Goal: Task Accomplishment & Management: Manage account settings

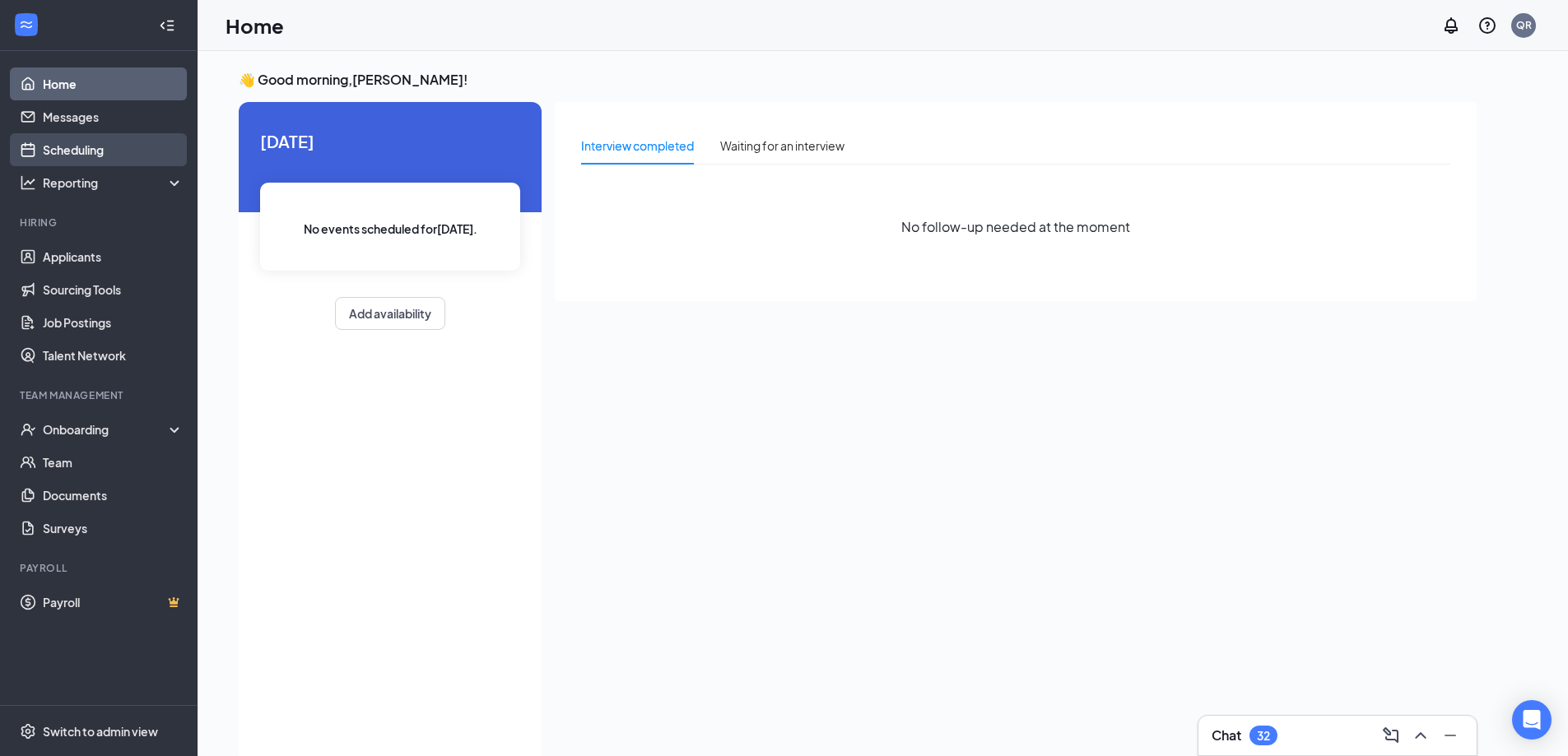
click at [57, 153] on link "Scheduling" at bounding box center [114, 150] width 141 height 33
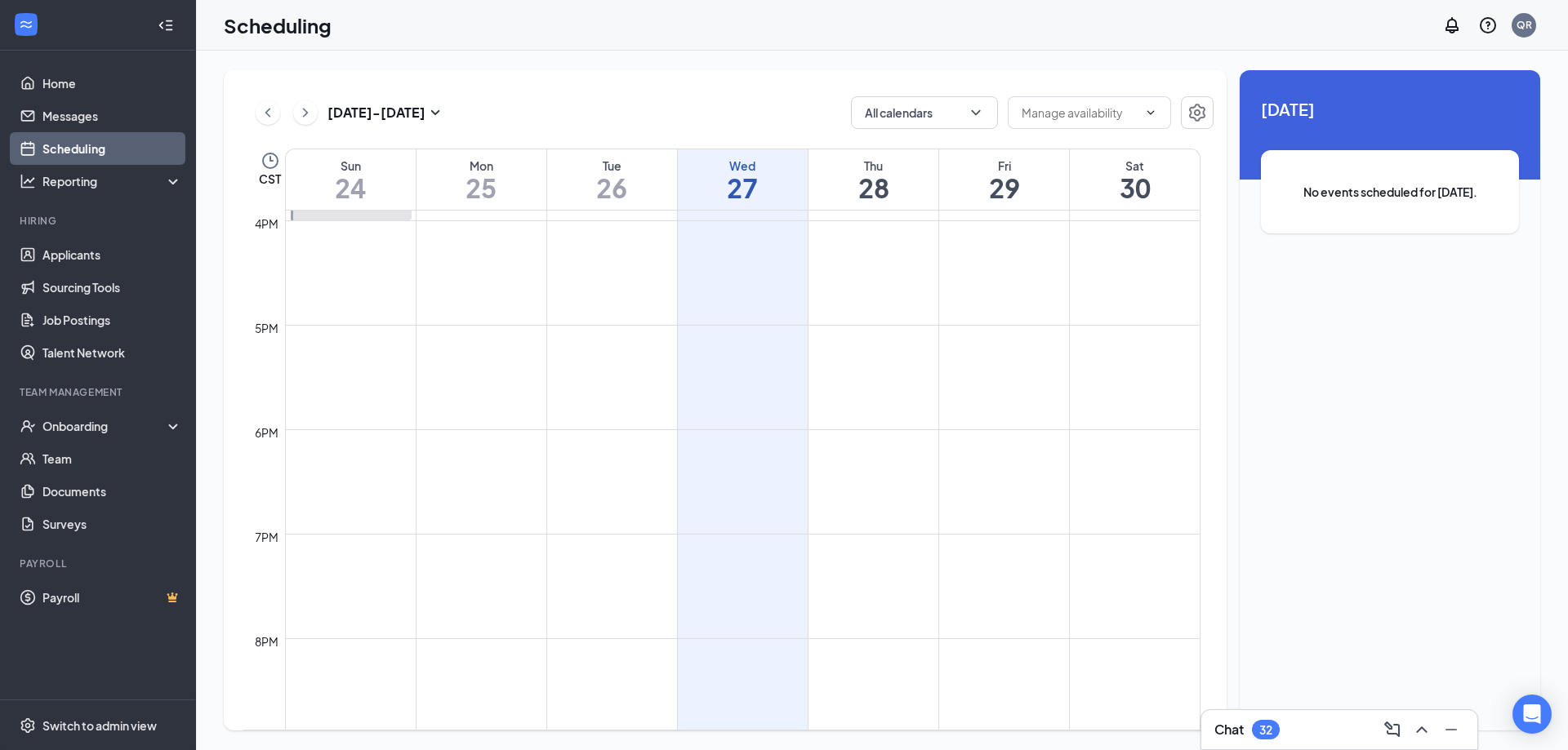
scroll to position [1336, 0]
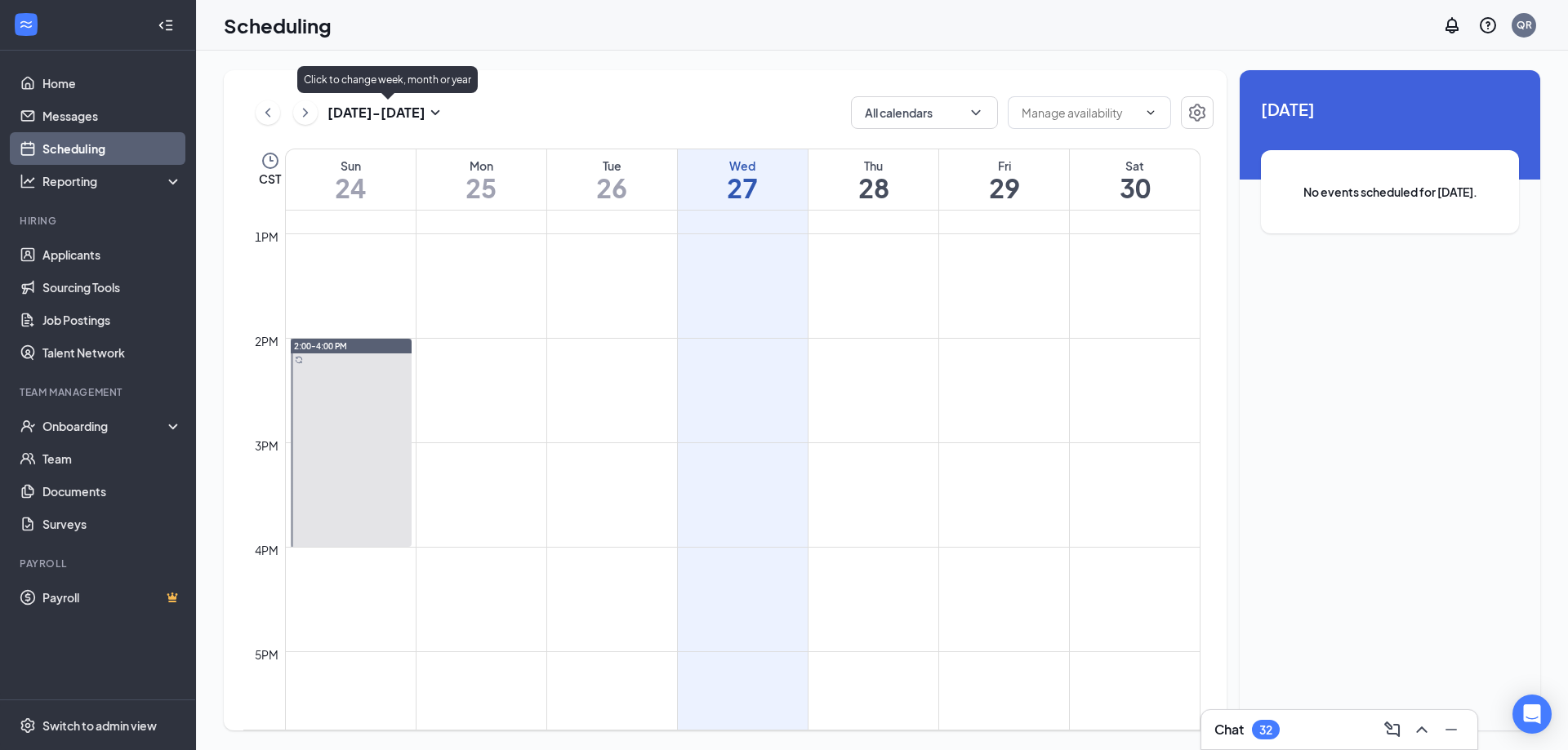
click at [436, 114] on icon "SmallChevronDown" at bounding box center [435, 112] width 9 height 5
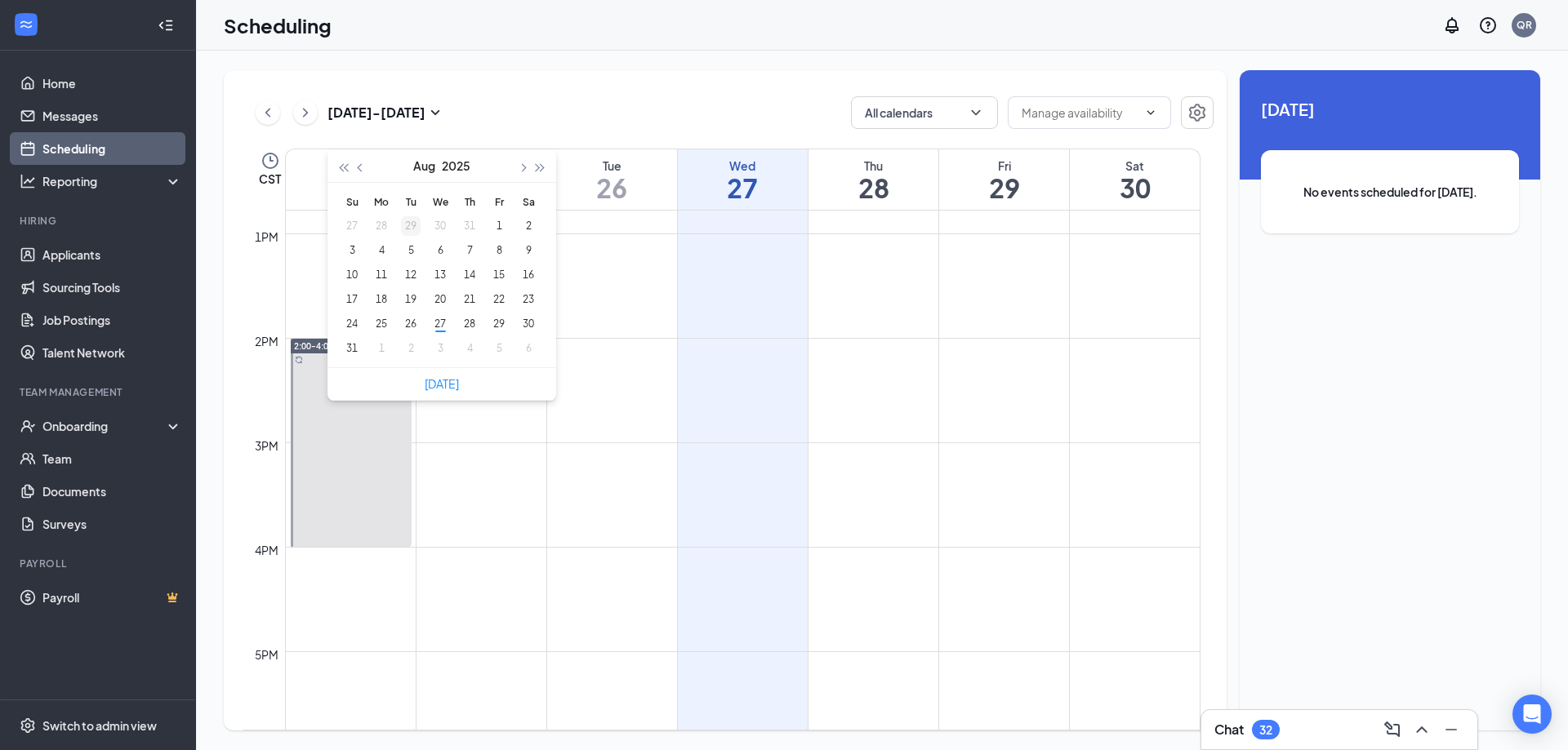
type input "[DATE]"
click at [506, 87] on div "[DATE] - [DATE] All calendars CST Sun 24 Mon 25 Tue 26 Wed 27 Thu 28 Fri 29 Sat…" at bounding box center [725, 400] width 1003 height 661
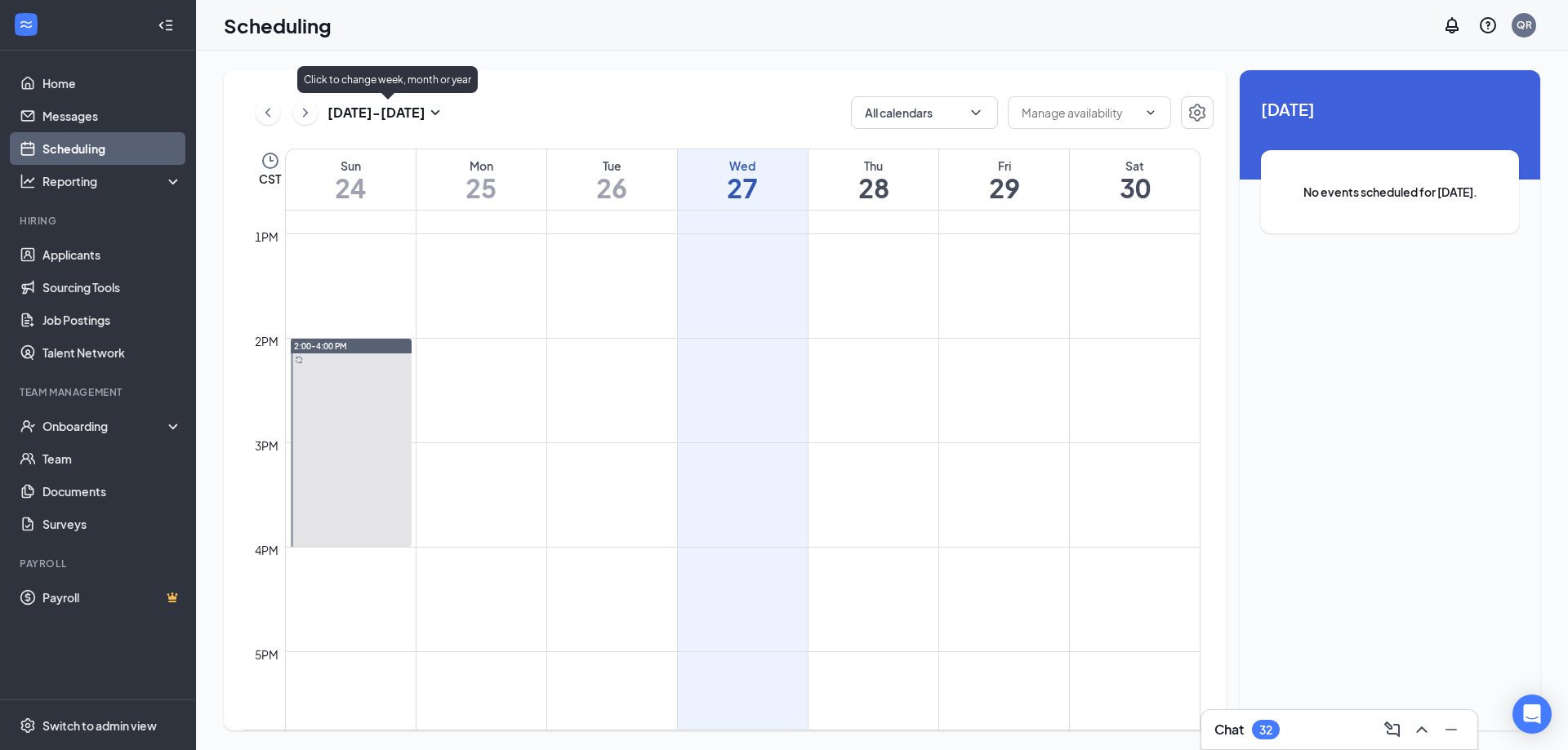
click at [313, 110] on button at bounding box center [304, 112] width 24 height 24
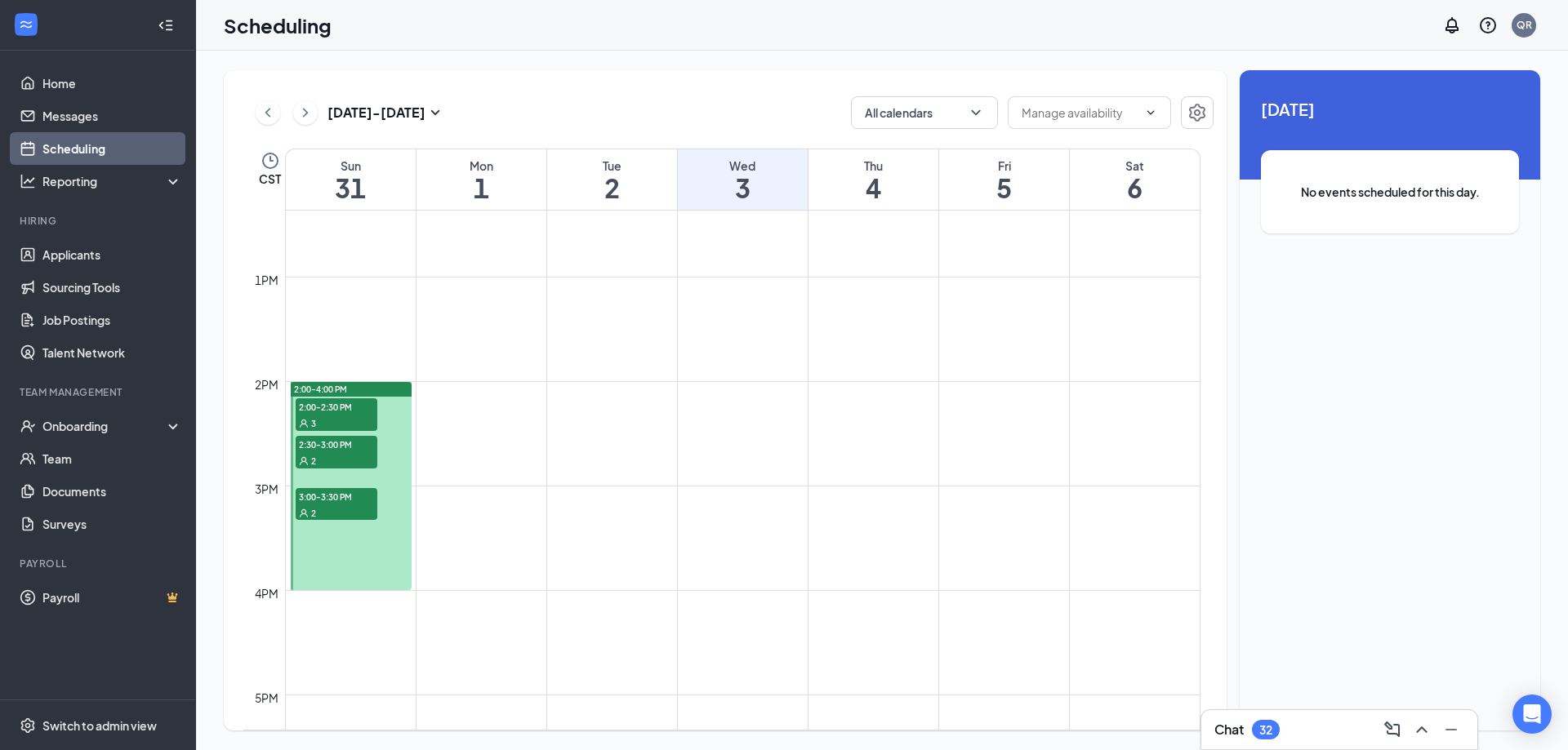
scroll to position [1375, 0]
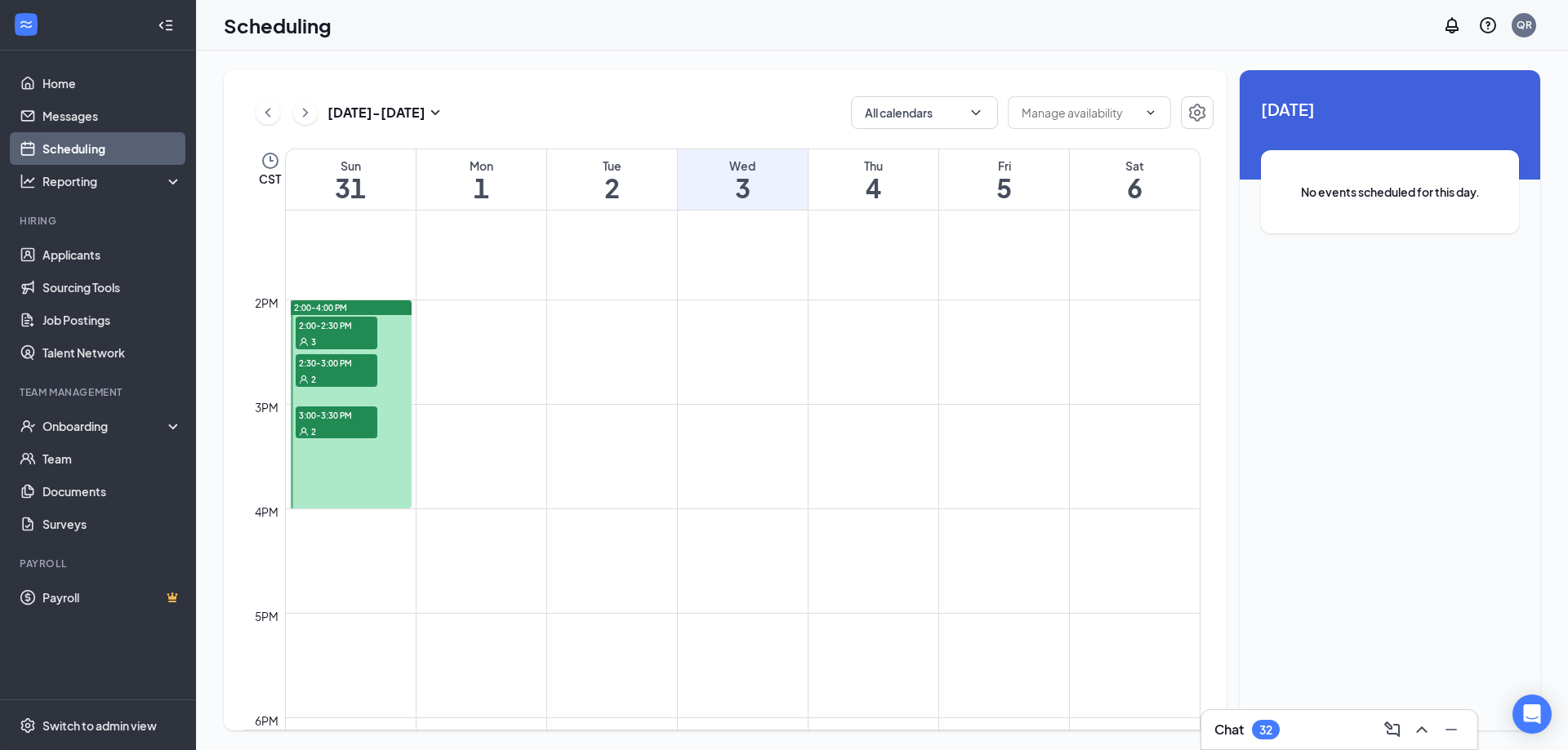
click at [350, 333] on span "2:00-2:30 PM" at bounding box center [337, 325] width 82 height 17
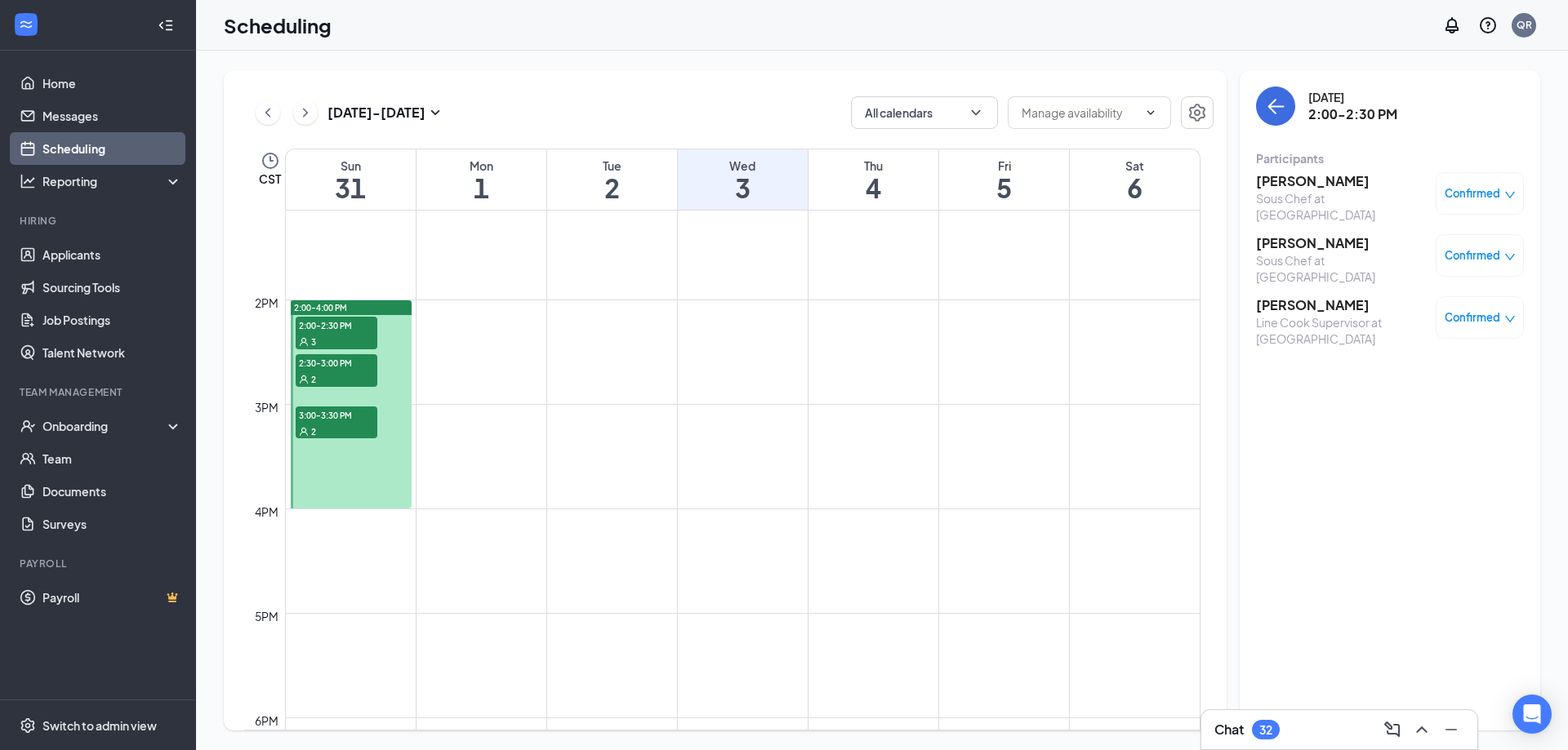
click at [1474, 195] on span "Confirmed" at bounding box center [1472, 194] width 55 height 17
click at [1410, 125] on div "[DATE] 2:00-2:30 PM" at bounding box center [1389, 106] width 267 height 39
click at [1508, 192] on icon "down" at bounding box center [1510, 196] width 12 height 12
click at [1413, 154] on div "Participants" at bounding box center [1389, 158] width 267 height 17
click at [1317, 181] on h3 "[PERSON_NAME]" at bounding box center [1341, 181] width 171 height 18
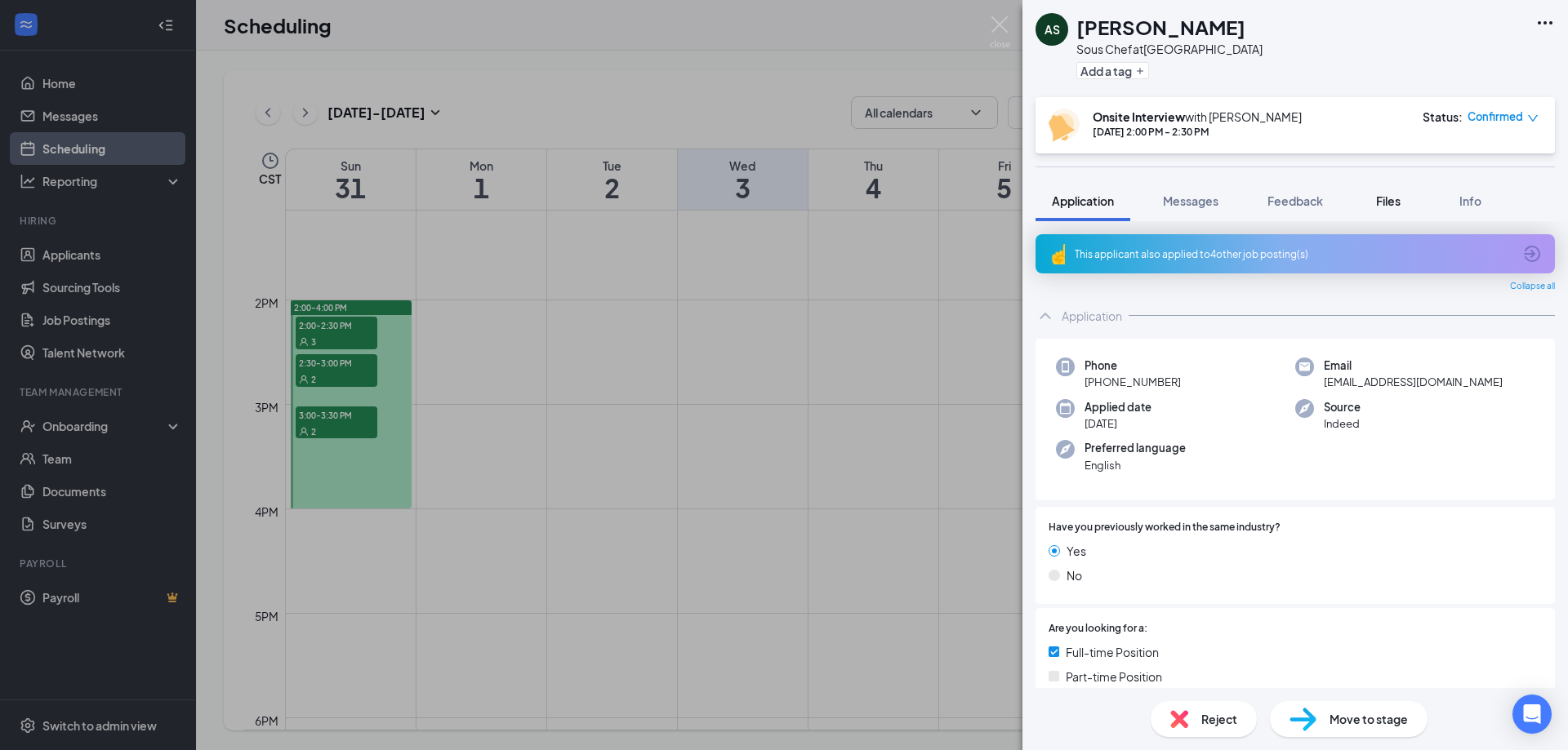
click at [1390, 198] on span "Files" at bounding box center [1388, 200] width 24 height 15
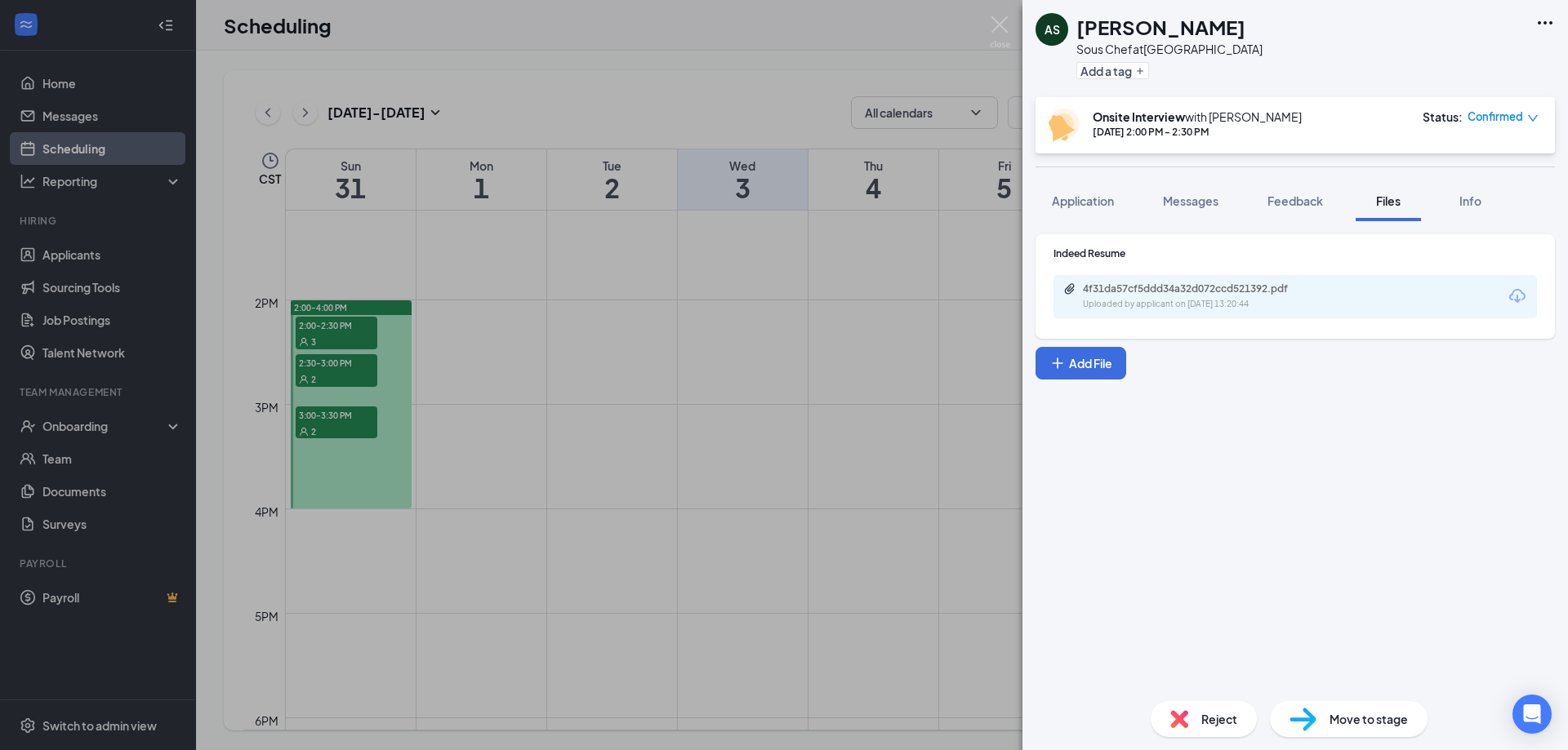
click at [1201, 286] on div "4f31da57cf5ddd34a32d072ccd521392.pdf" at bounding box center [1196, 288] width 229 height 13
click at [996, 27] on img at bounding box center [999, 32] width 20 height 32
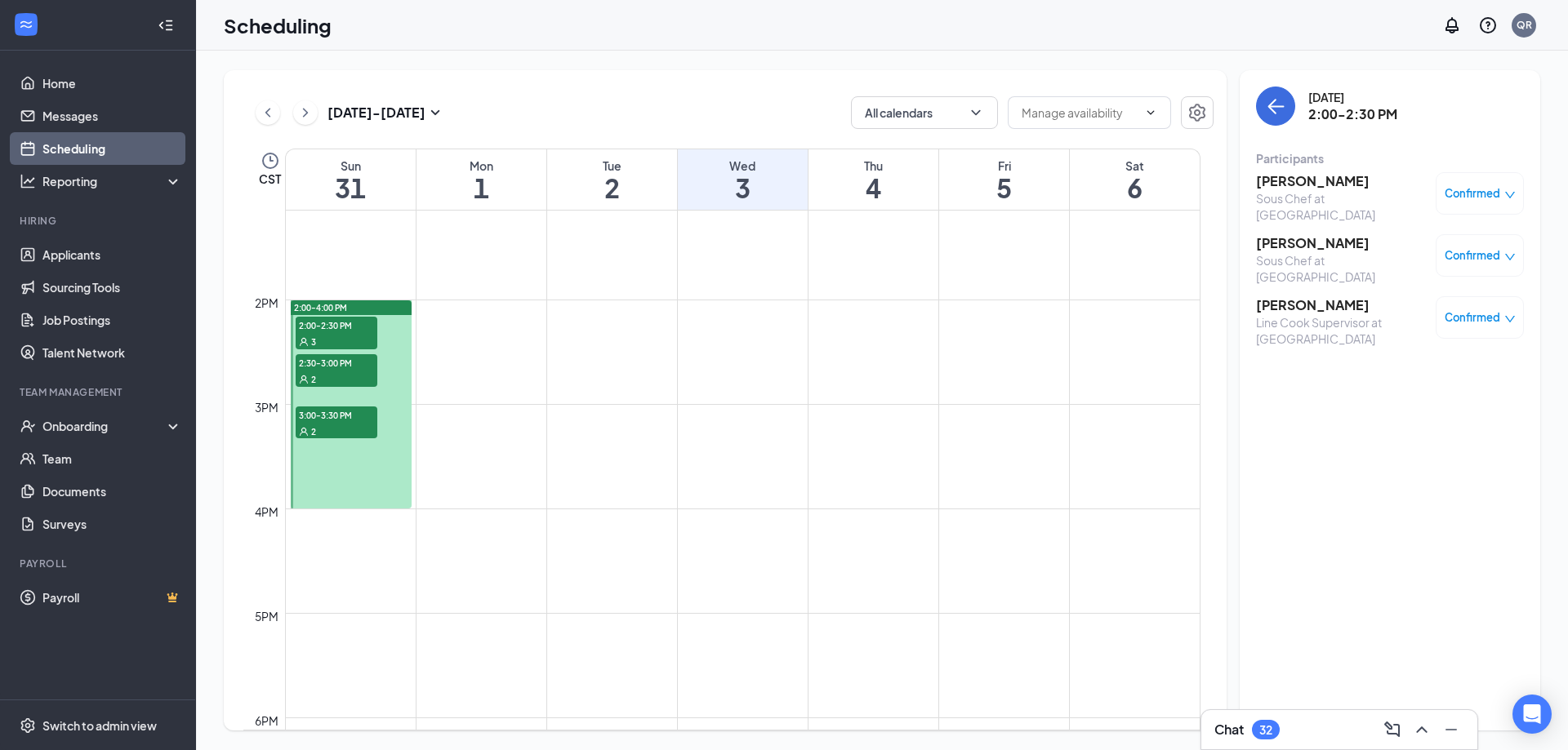
click at [353, 364] on span "2:30-3:00 PM" at bounding box center [337, 362] width 82 height 17
click at [343, 332] on span "2:00-2:30 PM" at bounding box center [337, 325] width 82 height 17
click at [1292, 234] on h3 "[PERSON_NAME]" at bounding box center [1341, 243] width 171 height 18
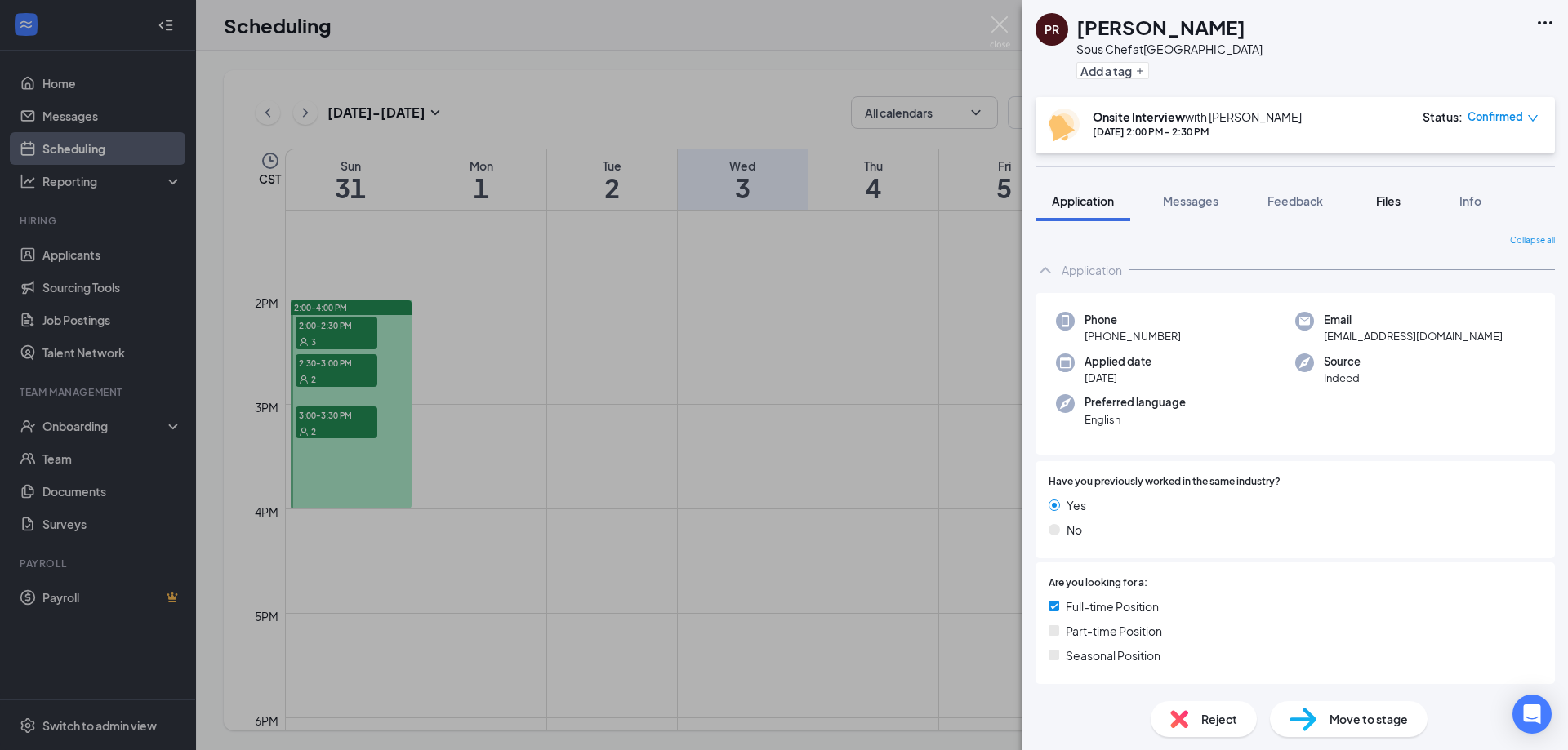
click at [1400, 201] on span "Files" at bounding box center [1388, 200] width 24 height 15
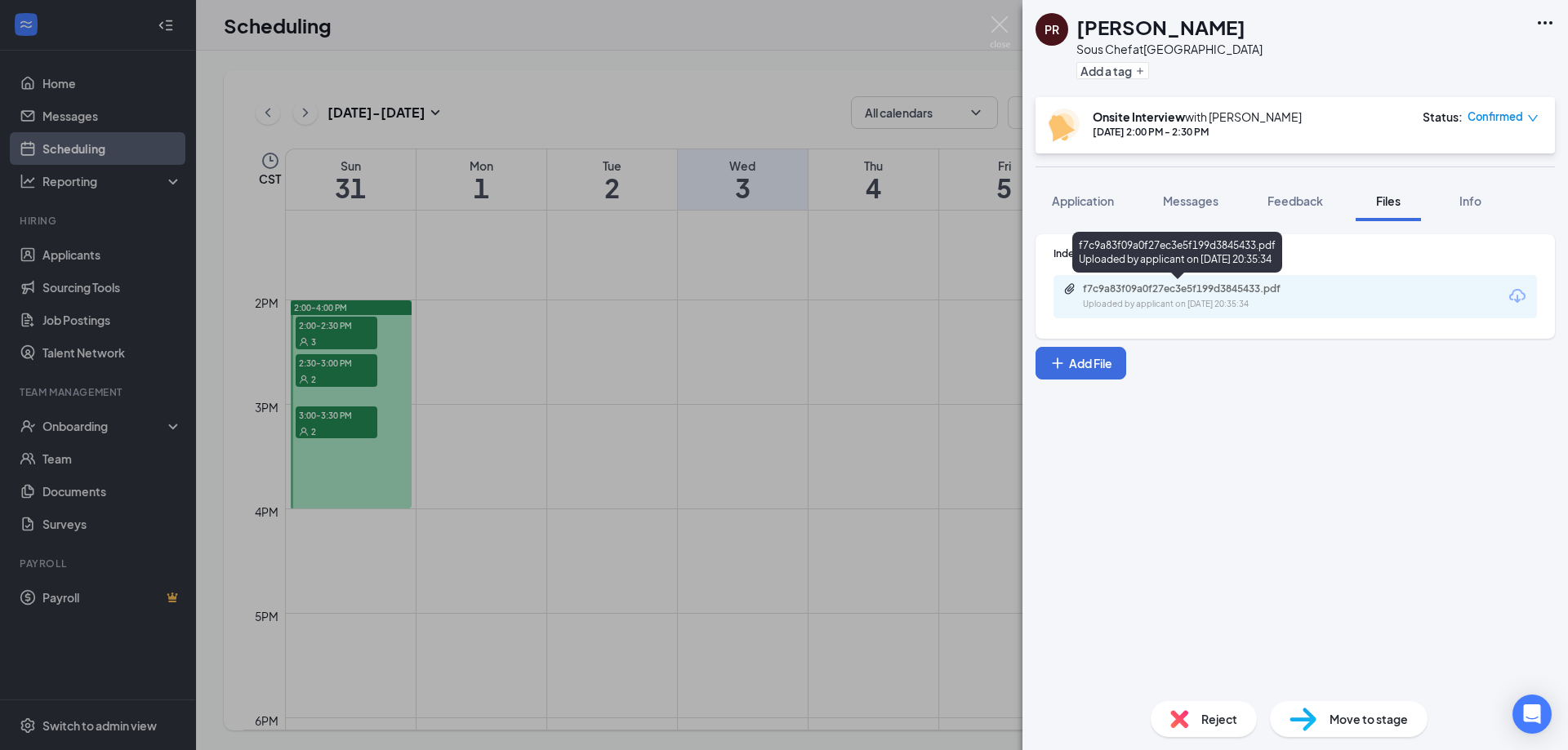
click at [1238, 288] on div "f7c9a83f09a0f27ec3e5f199d3845433.pdf" at bounding box center [1196, 288] width 229 height 13
click at [1084, 196] on span "Application" at bounding box center [1083, 200] width 62 height 15
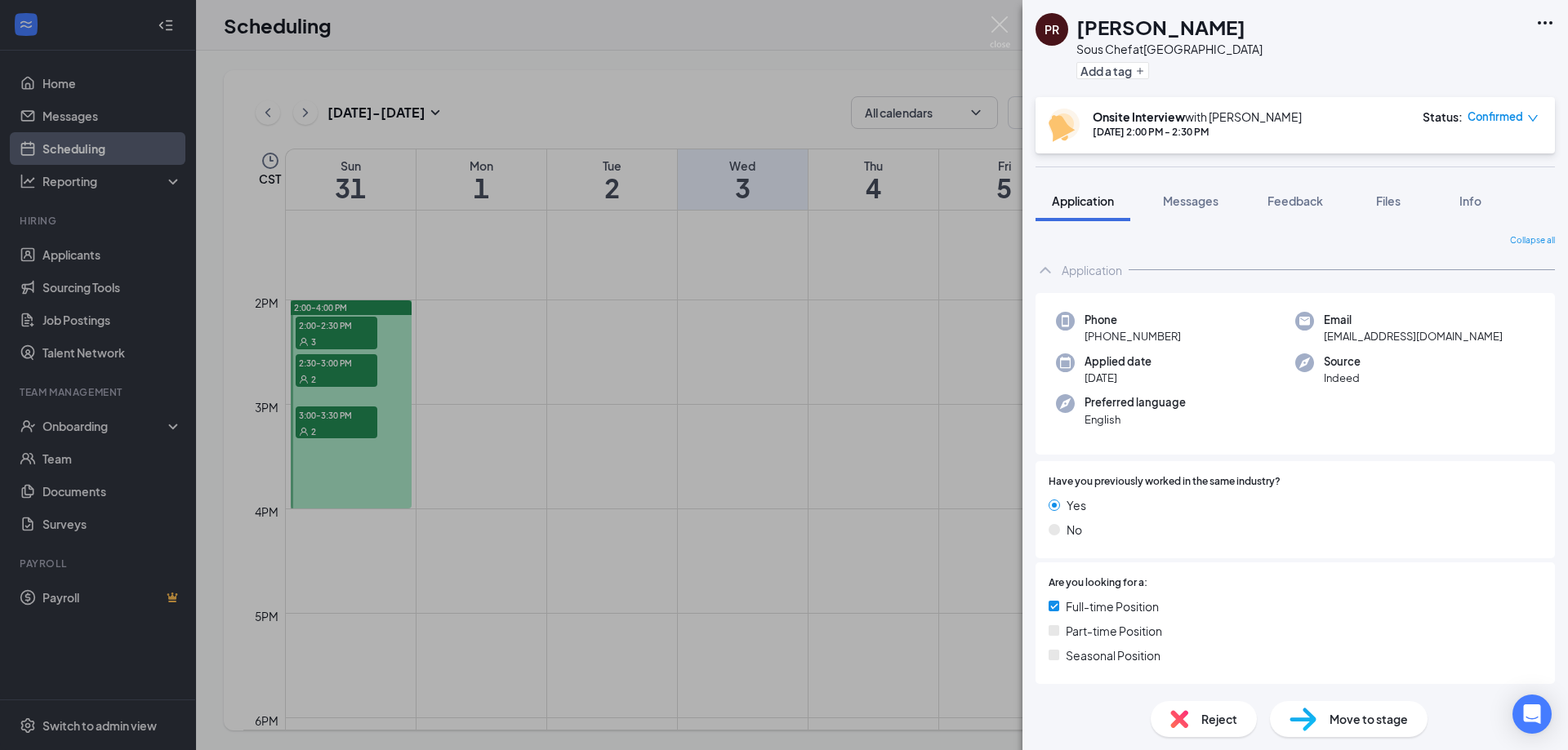
click at [1208, 718] on span "Reject" at bounding box center [1219, 719] width 36 height 18
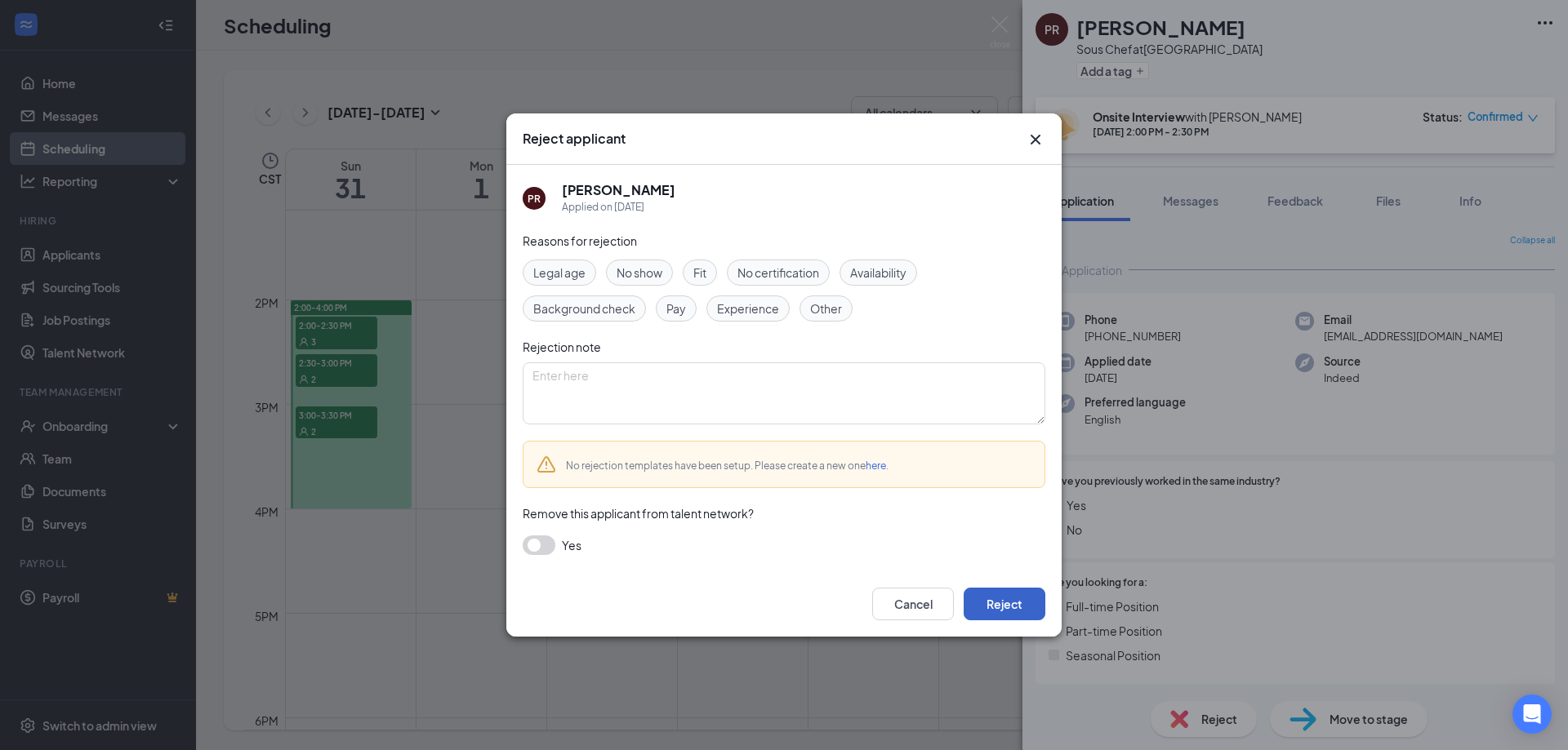
click at [996, 603] on button "Reject" at bounding box center [1005, 604] width 82 height 33
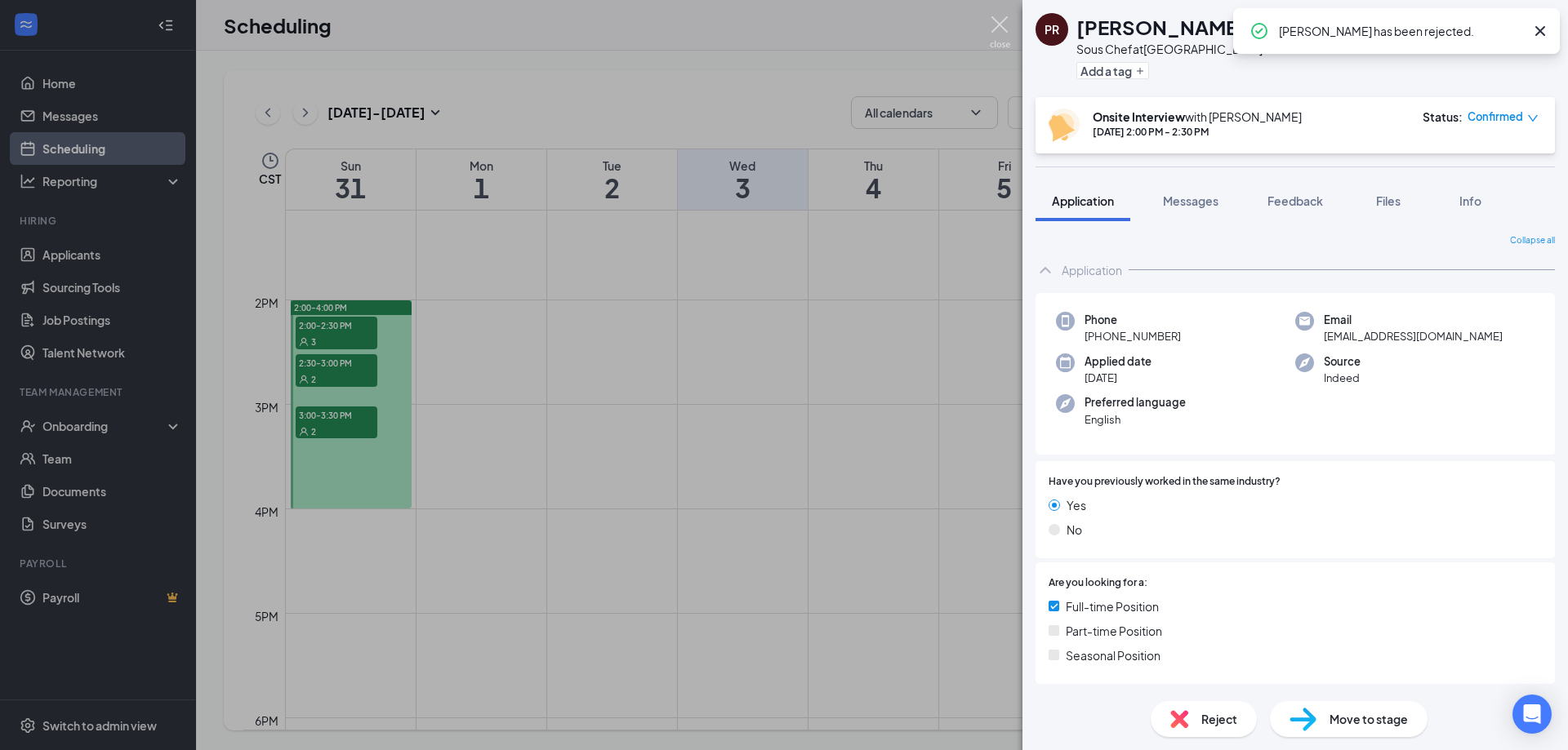
drag, startPoint x: 994, startPoint y: 29, endPoint x: 751, endPoint y: 228, distance: 314.1
click at [996, 29] on img at bounding box center [999, 32] width 20 height 32
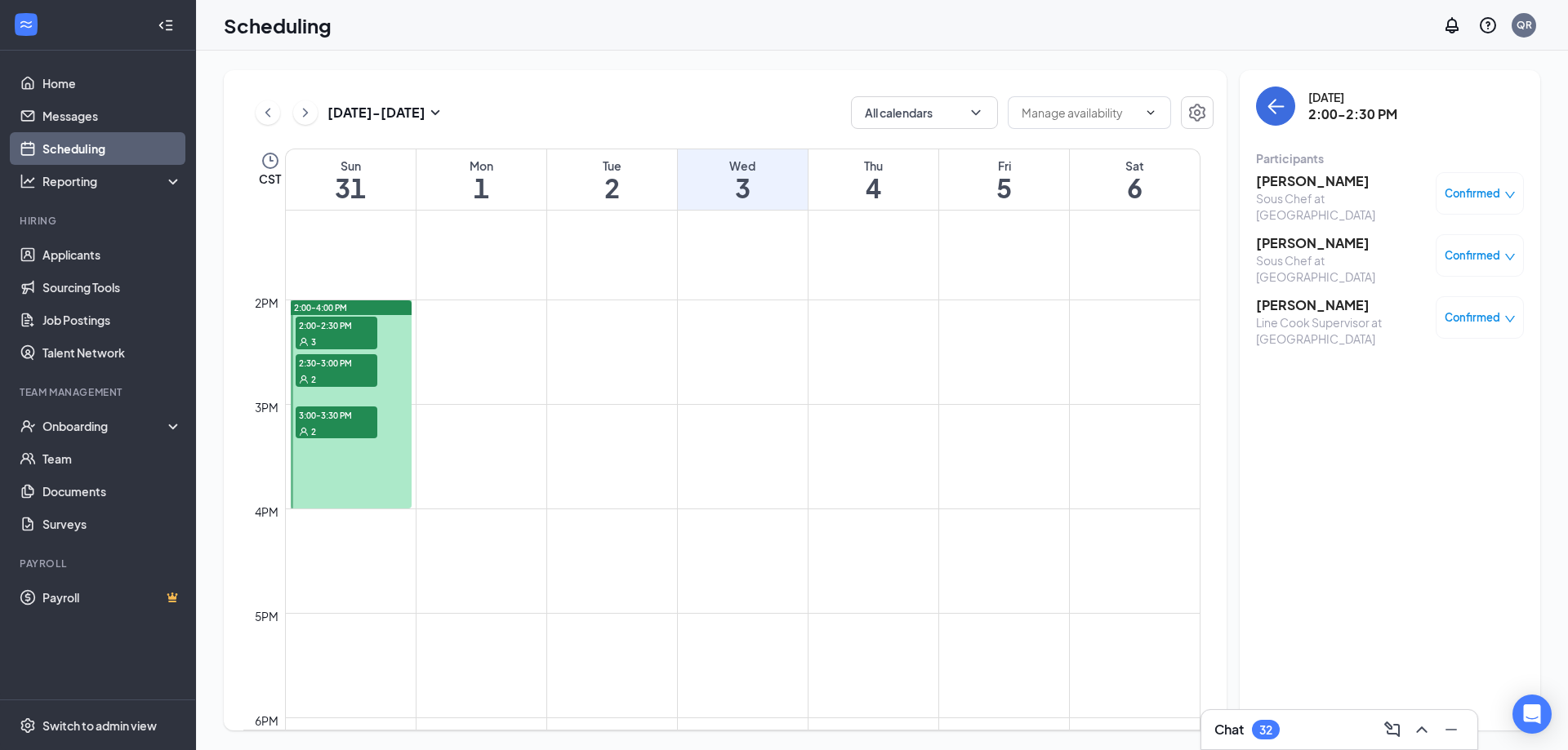
click at [1504, 252] on icon "down" at bounding box center [1510, 258] width 12 height 12
click at [1407, 385] on span "Cancel" at bounding box center [1405, 383] width 38 height 18
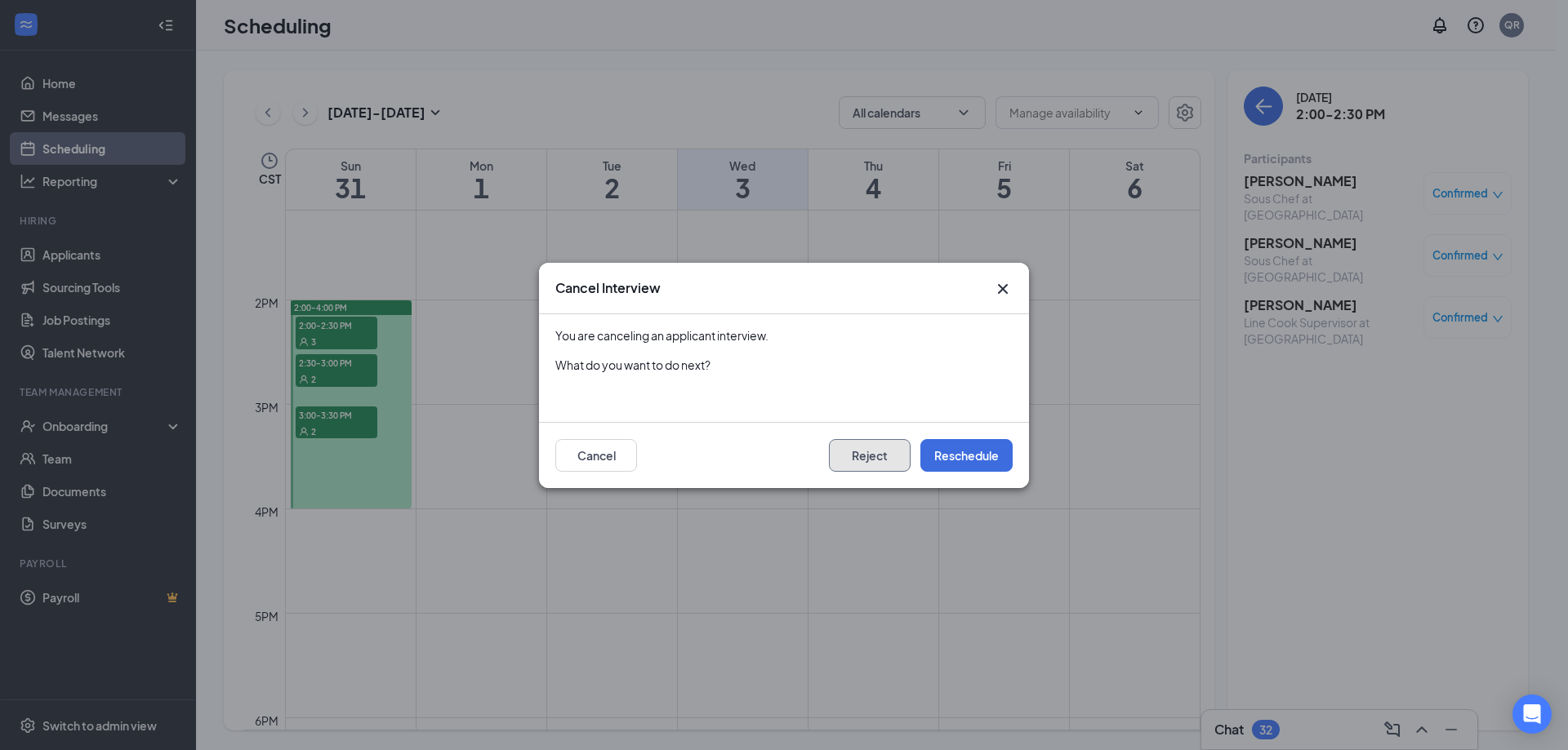
click at [865, 460] on button "Reject" at bounding box center [870, 456] width 82 height 33
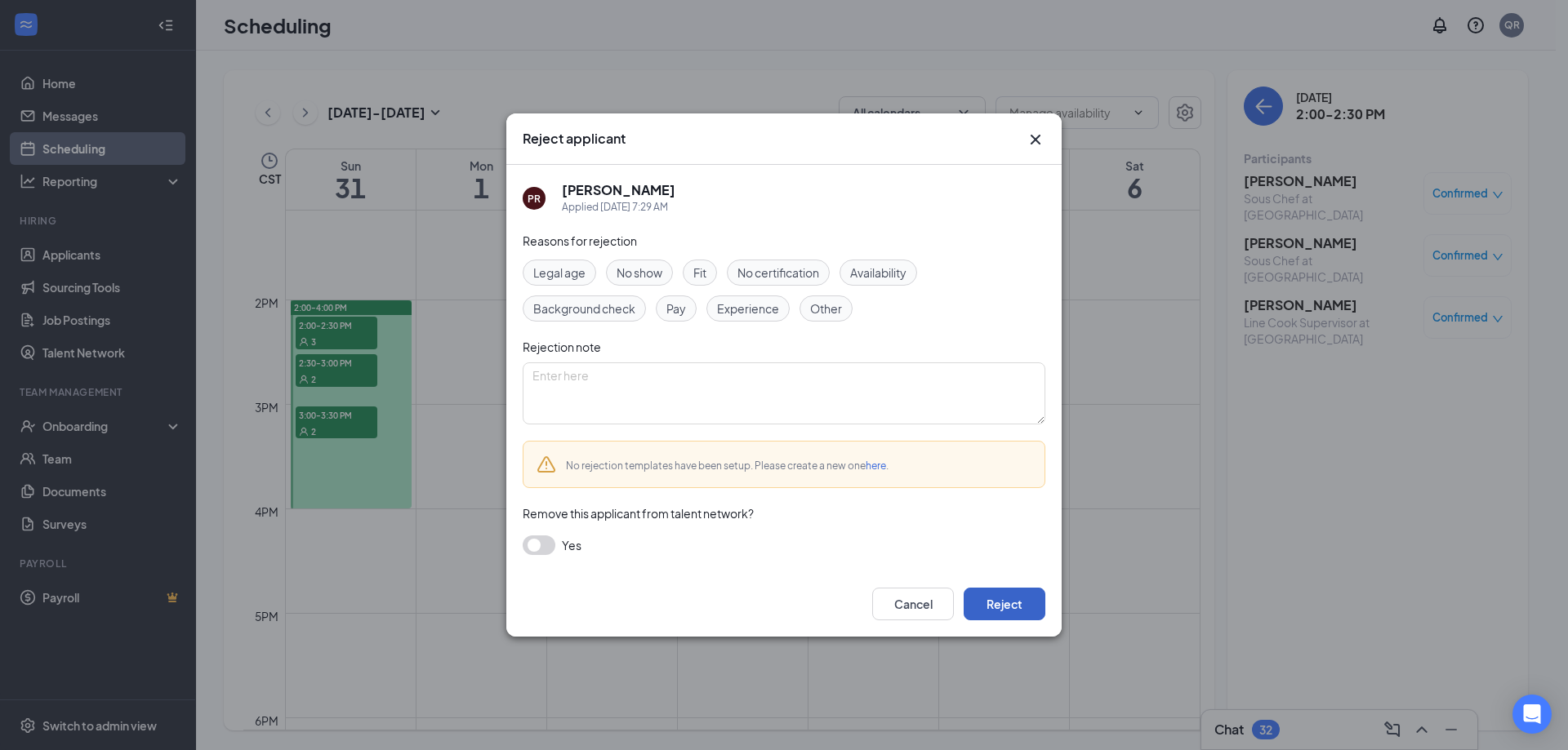
click at [1000, 594] on button "Reject" at bounding box center [1005, 604] width 82 height 33
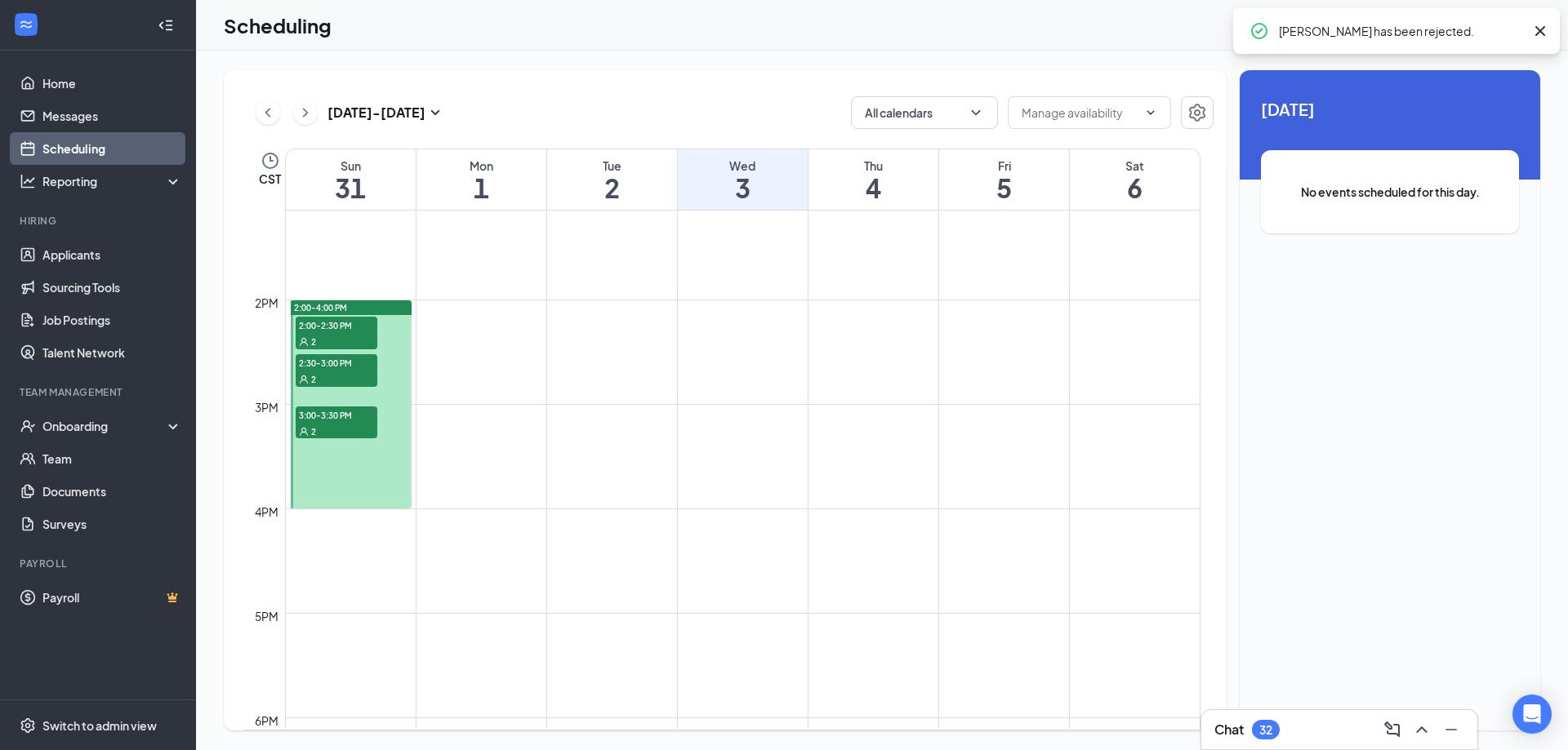
drag, startPoint x: 1000, startPoint y: 594, endPoint x: 1132, endPoint y: 50, distance: 559.8
click at [1132, 50] on div "Scheduling QR" at bounding box center [881, 25] width 1372 height 51
click at [1035, 38] on div "Scheduling QR" at bounding box center [881, 25] width 1372 height 51
click at [1544, 25] on icon "Cross" at bounding box center [1540, 31] width 19 height 19
click at [350, 331] on span "2:00-2:30 PM" at bounding box center [337, 325] width 82 height 17
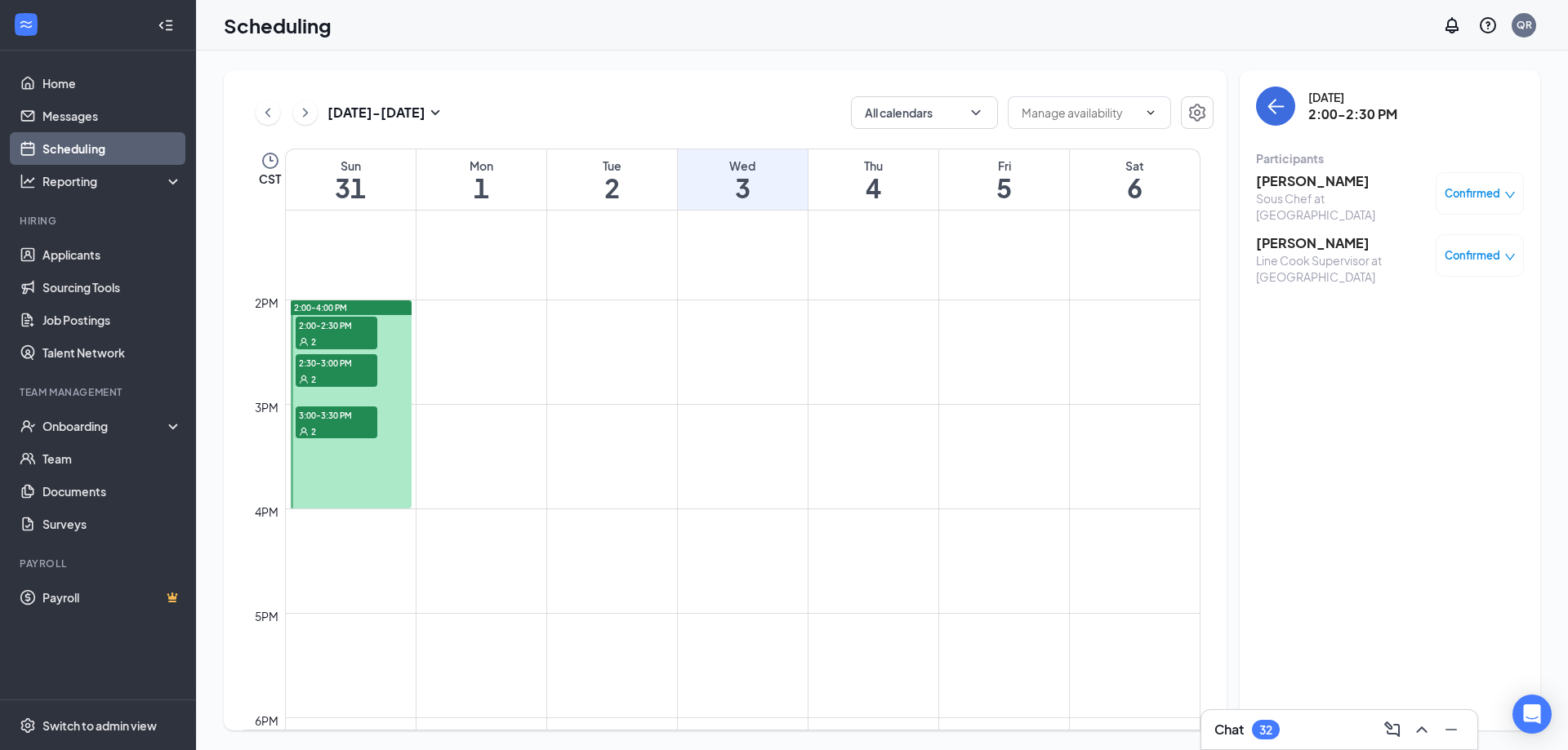
click at [359, 372] on div "2" at bounding box center [337, 378] width 82 height 17
click at [333, 426] on div "2" at bounding box center [337, 431] width 82 height 17
click at [460, 61] on div "[DATE] - [DATE] All calendars CST Sun 31 Mon 1 Tue 2 Wed 3 Thu 4 Fri 5 Sat 6 12…" at bounding box center [881, 400] width 1372 height 699
click at [100, 84] on link "Home" at bounding box center [113, 84] width 140 height 33
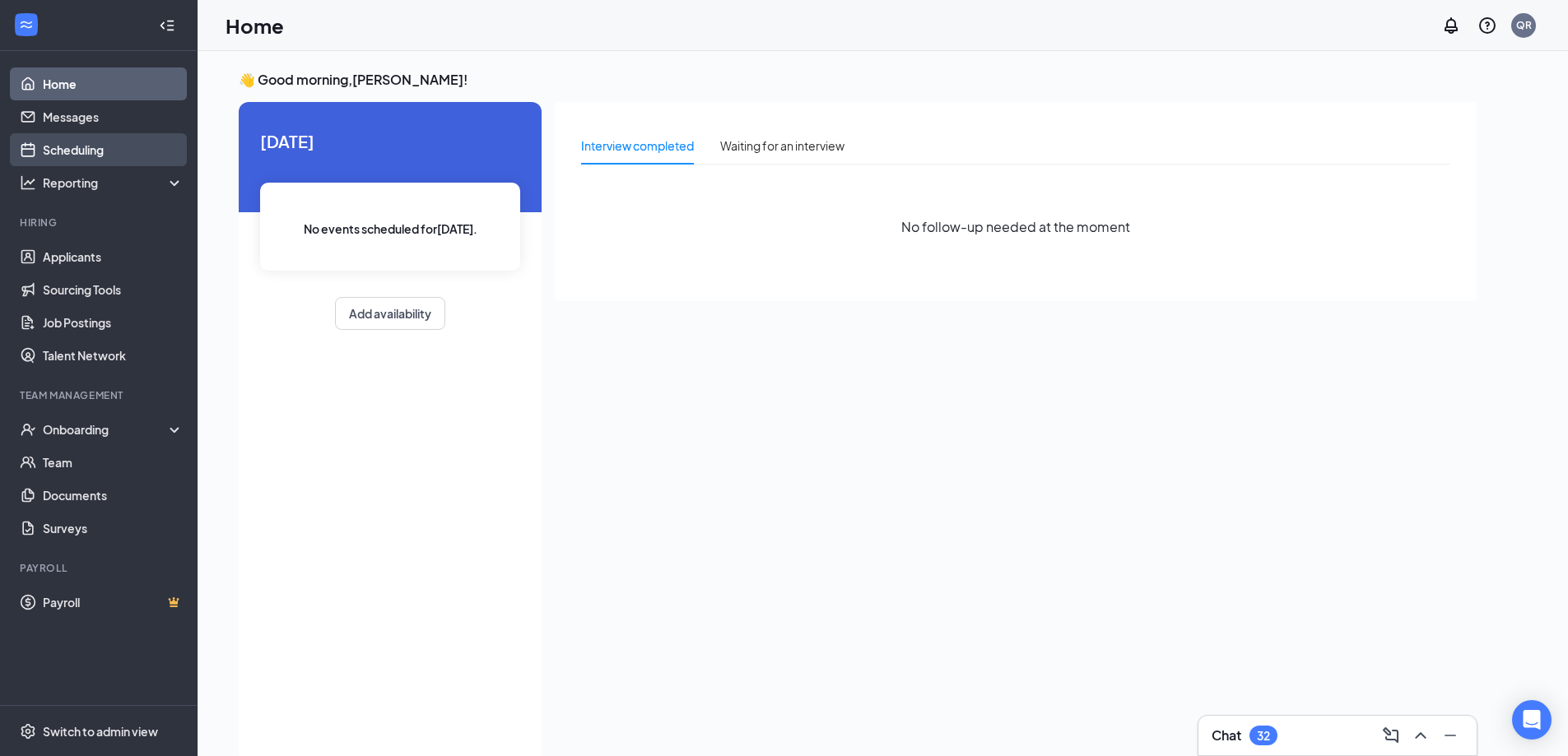
click at [77, 156] on link "Scheduling" at bounding box center [114, 150] width 141 height 33
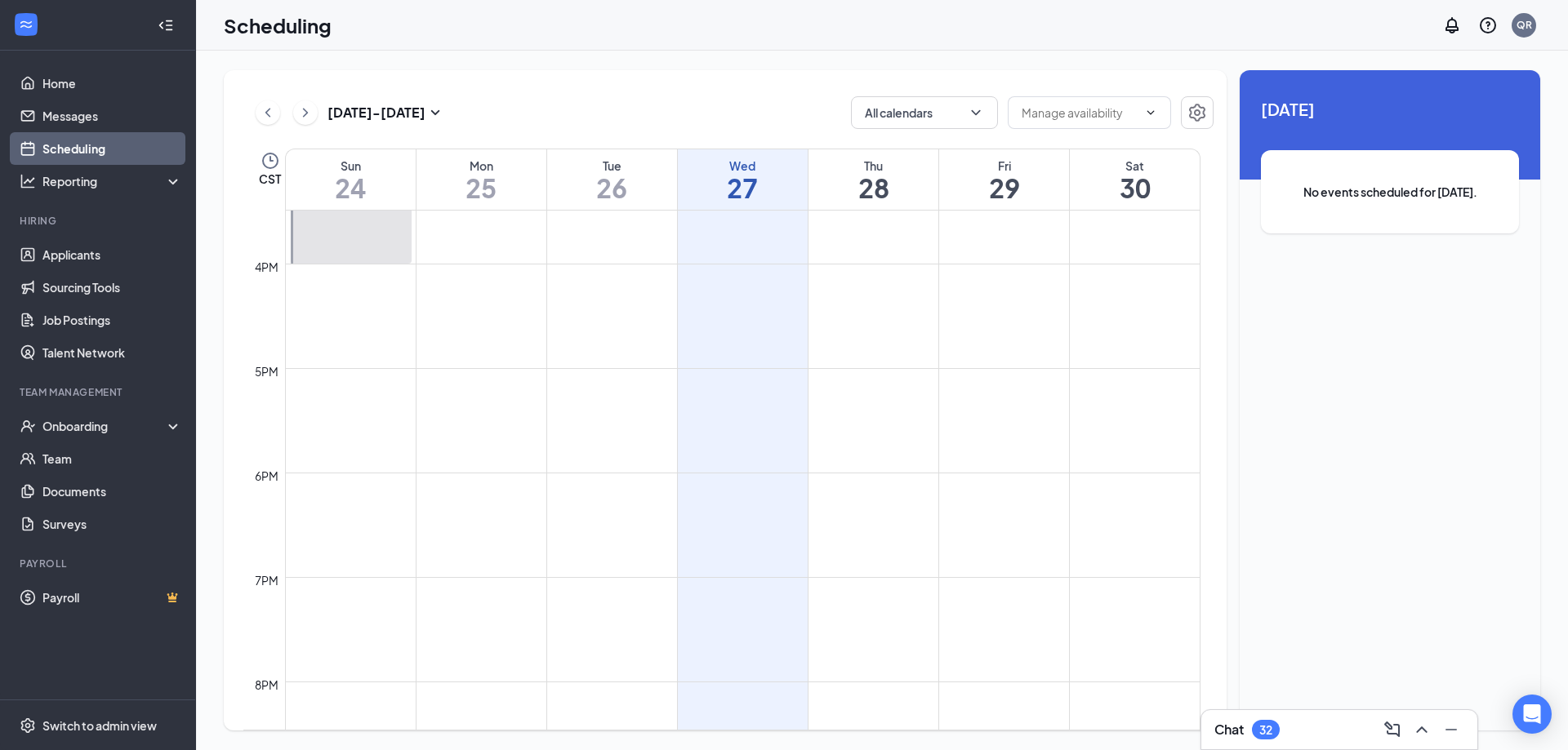
scroll to position [1989, 0]
click at [293, 120] on div "[DATE] - [DATE]" at bounding box center [350, 113] width 190 height 33
click at [303, 110] on icon "ChevronRight" at bounding box center [305, 113] width 17 height 19
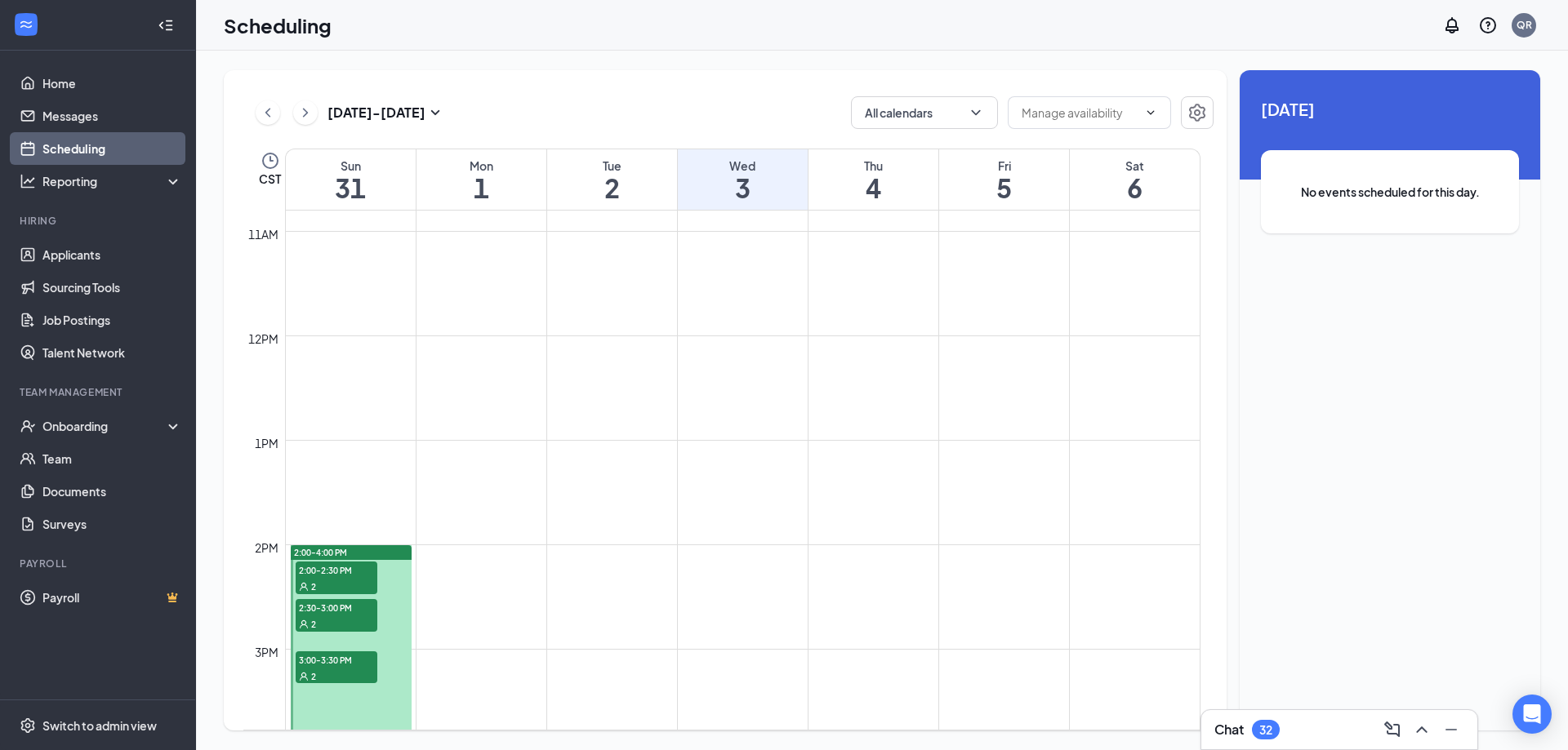
scroll to position [1456, 0]
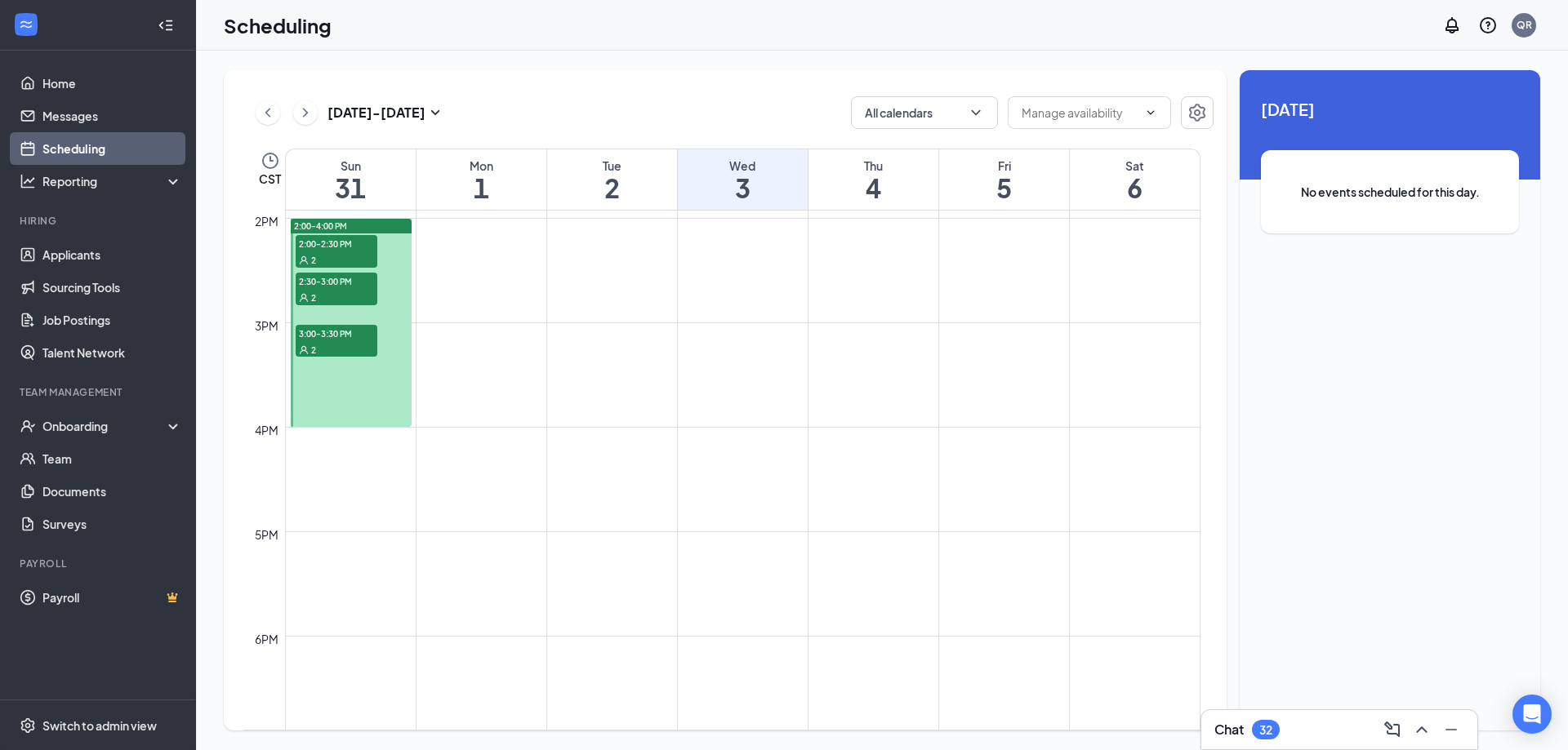
drag, startPoint x: 450, startPoint y: 509, endPoint x: 492, endPoint y: 99, distance: 412.1
click at [492, 99] on div "[DATE] - [DATE] All calendars" at bounding box center [728, 113] width 970 height 33
click at [303, 112] on icon "ChevronRight" at bounding box center [305, 113] width 17 height 19
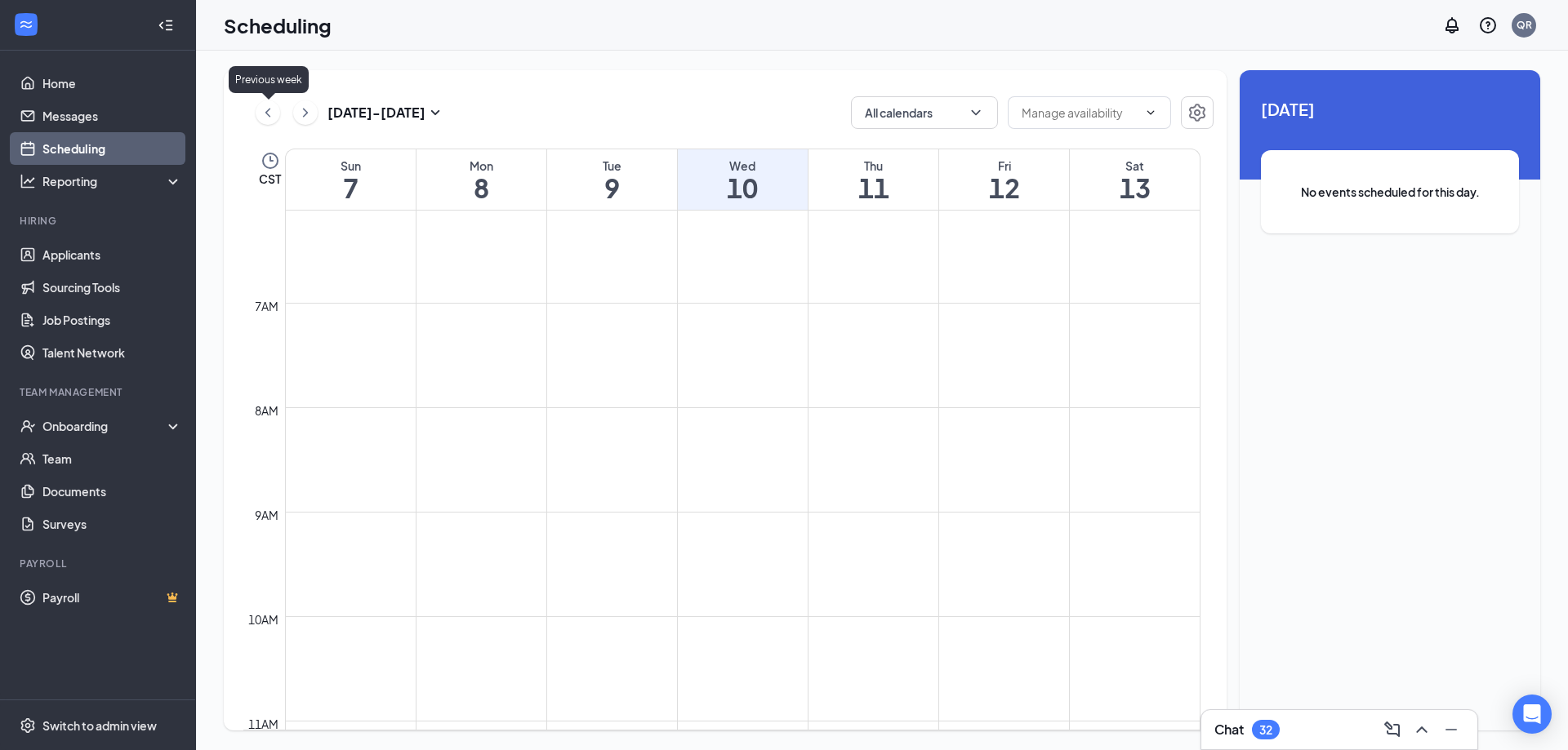
click at [263, 114] on icon "ChevronLeft" at bounding box center [267, 113] width 17 height 19
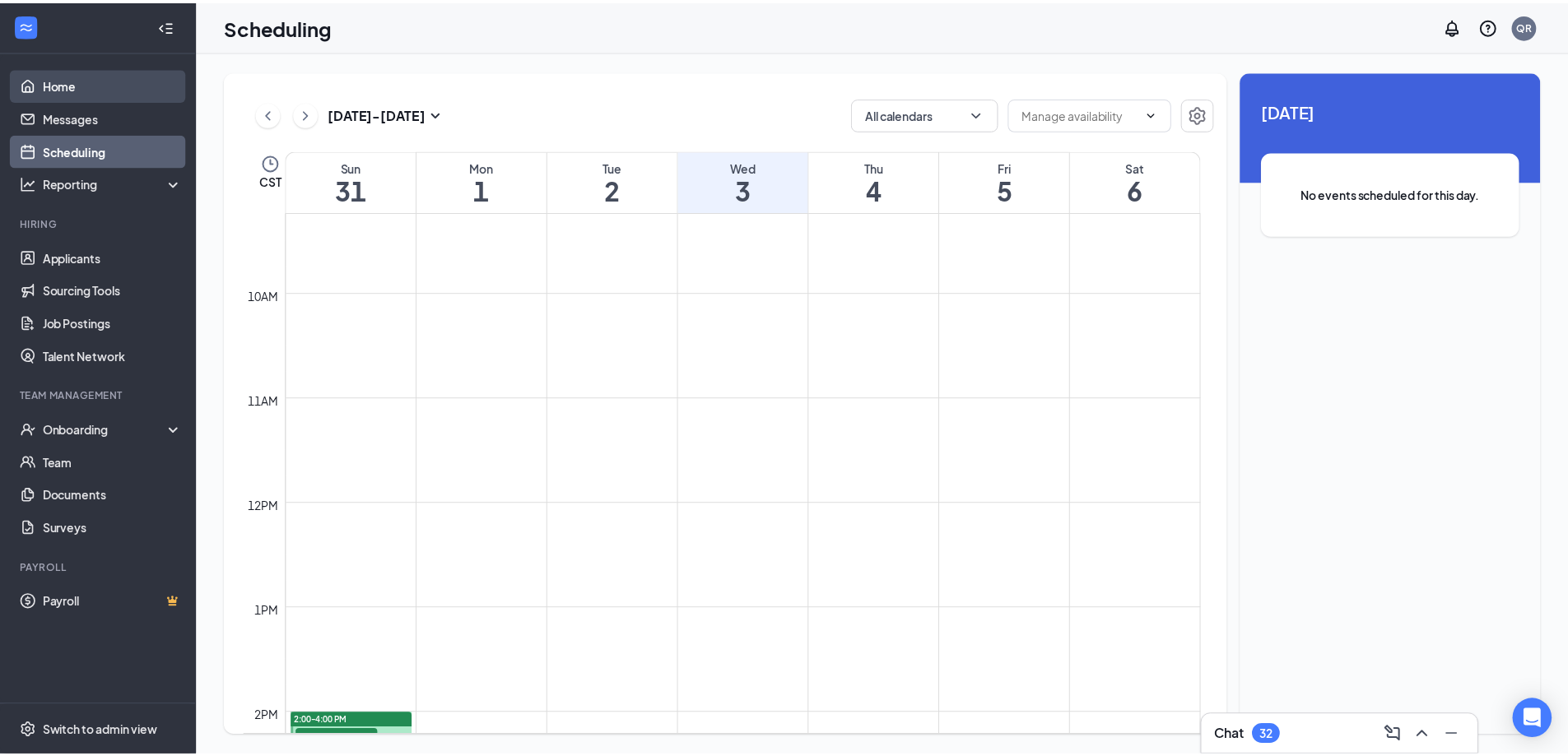
scroll to position [727, 0]
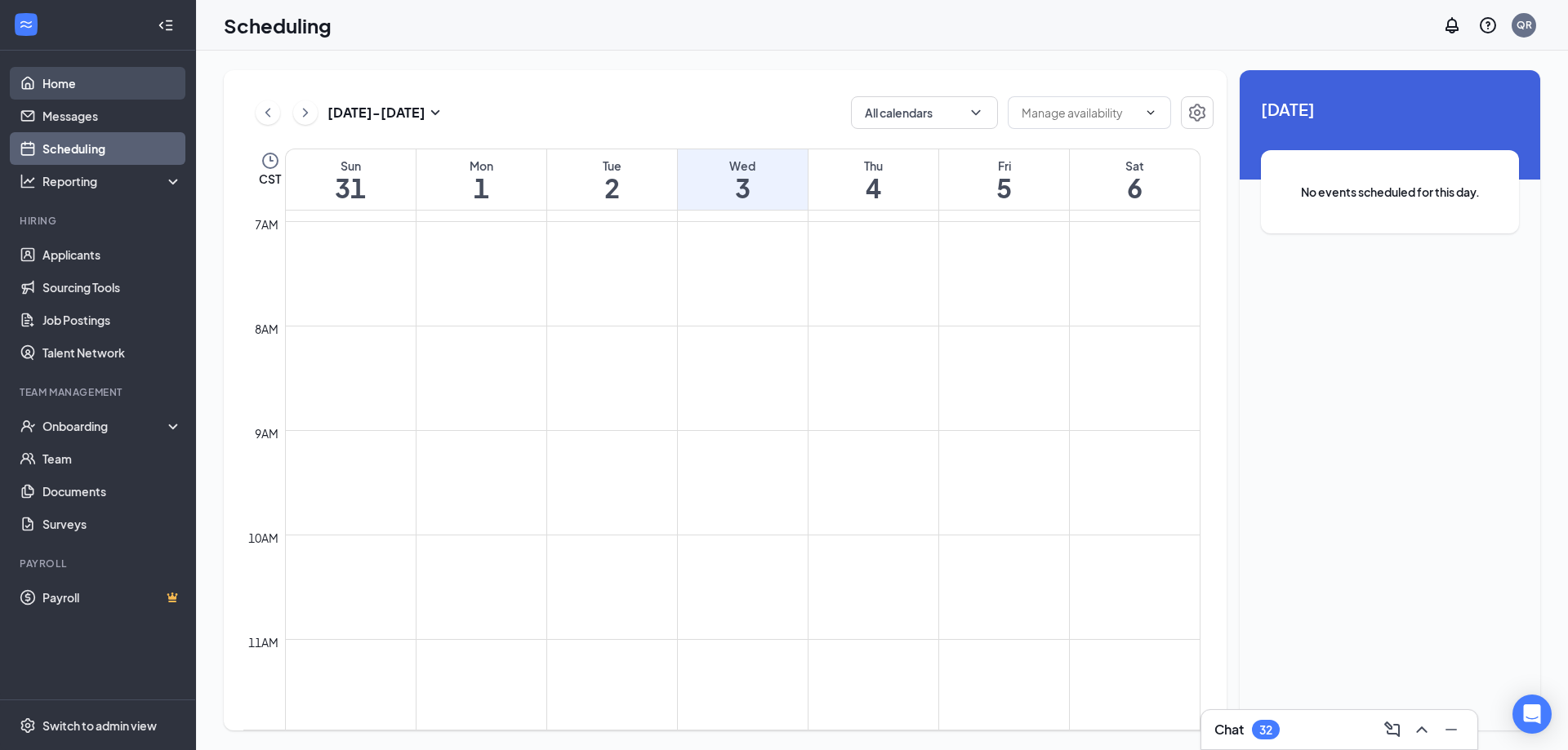
click at [83, 80] on link "Home" at bounding box center [113, 84] width 140 height 33
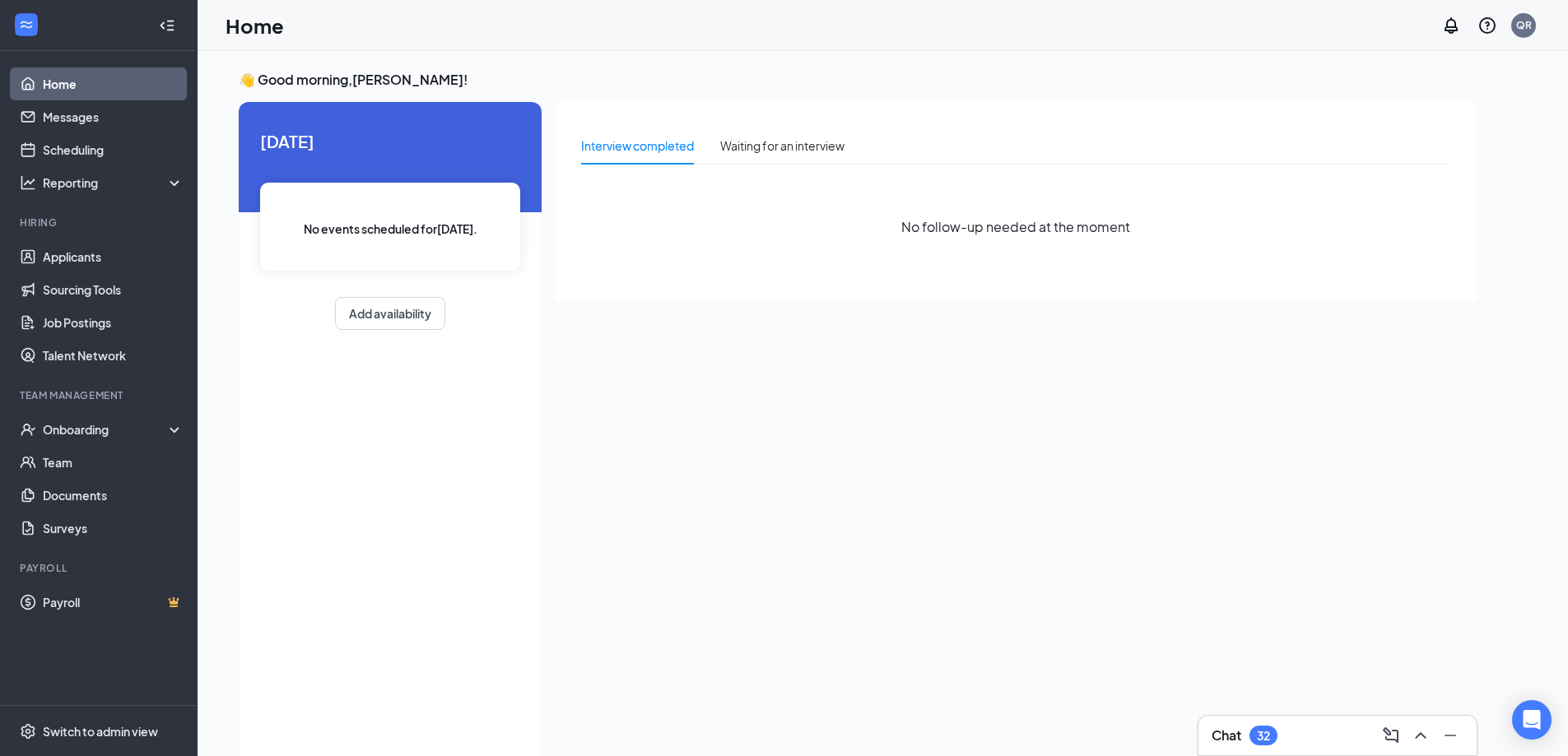
click at [389, 28] on div "Home QR" at bounding box center [883, 25] width 1371 height 51
